Goal: Task Accomplishment & Management: Manage account settings

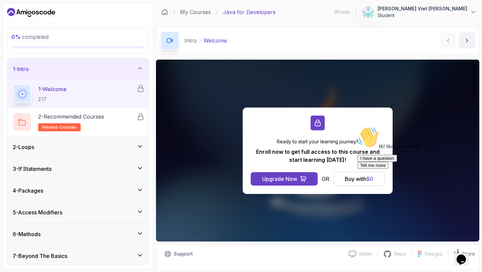
click at [19, 4] on div "0 % completed 1 - Intro 1 - Welcome 2:17 2 - Recommended Courses related-course…" at bounding box center [78, 136] width 151 height 266
click at [17, 9] on icon "Dashboard" at bounding box center [31, 12] width 48 height 11
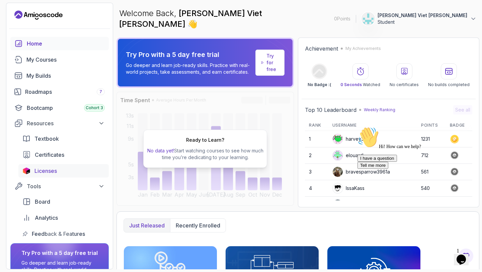
click at [56, 170] on span "Licenses" at bounding box center [45, 171] width 22 height 8
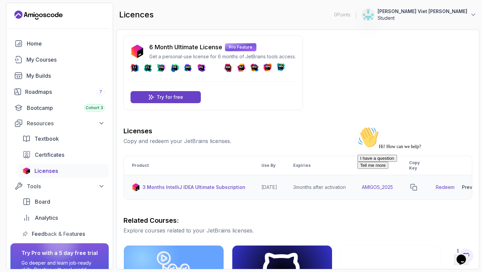
scroll to position [1, 0]
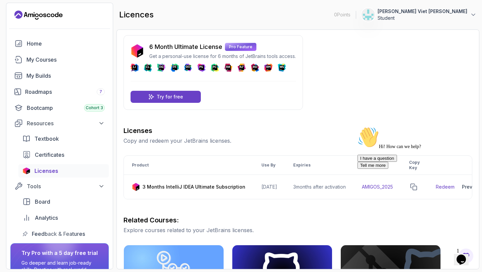
drag, startPoint x: 468, startPoint y: 174, endPoint x: 822, endPoint y: 299, distance: 375.6
click at [357, 127] on icon "Chat attention grabber" at bounding box center [357, 127] width 0 height 0
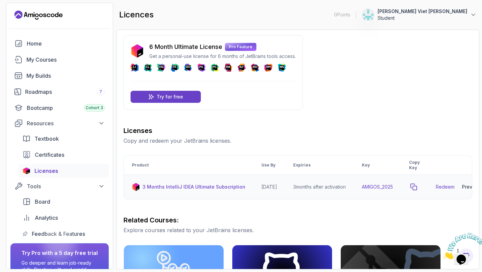
click at [417, 185] on icon "copy-button" at bounding box center [414, 187] width 6 height 6
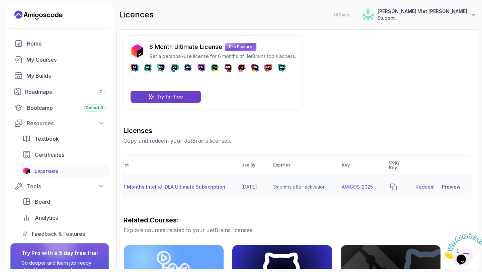
click at [430, 188] on link "Redeem" at bounding box center [425, 186] width 19 height 7
click at [397, 186] on icon "copy-button" at bounding box center [394, 187] width 6 height 6
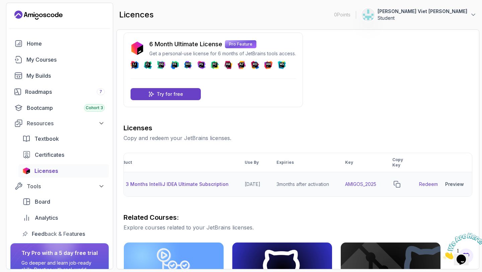
scroll to position [0, 24]
click at [400, 186] on div at bounding box center [394, 183] width 11 height 9
click at [393, 183] on td at bounding box center [394, 184] width 27 height 24
click at [397, 183] on icon "copy-button" at bounding box center [393, 184] width 7 height 7
click at [422, 183] on link "Redeem" at bounding box center [425, 184] width 19 height 7
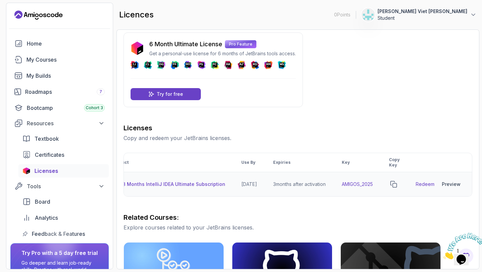
click at [459, 184] on div "Preview" at bounding box center [451, 184] width 19 height 7
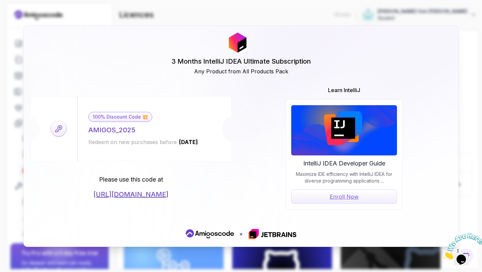
click at [153, 193] on link "[URL][DOMAIN_NAME]" at bounding box center [130, 193] width 75 height 9
click at [190, 143] on span "[DATE]" at bounding box center [188, 142] width 20 height 7
click at [190, 142] on span "[DATE]" at bounding box center [188, 142] width 20 height 7
